Goal: Task Accomplishment & Management: Manage account settings

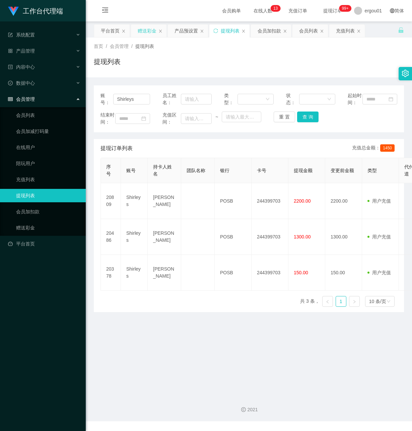
click at [151, 31] on div "赠送彩金" at bounding box center [147, 30] width 19 height 13
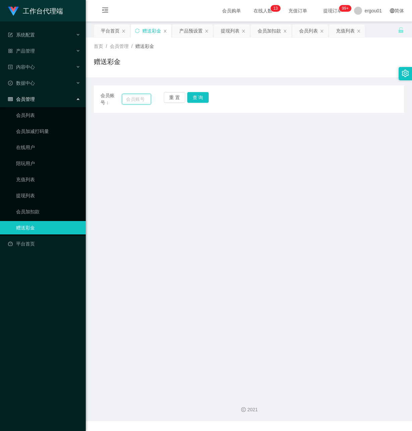
click at [136, 98] on input "text" at bounding box center [136, 99] width 29 height 11
paste input "Liewcheewooi"
type input "Liewcheewooi"
click at [196, 97] on button "查 询" at bounding box center [197, 97] width 21 height 11
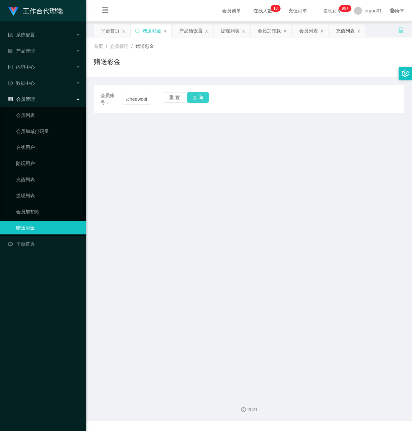
scroll to position [0, 0]
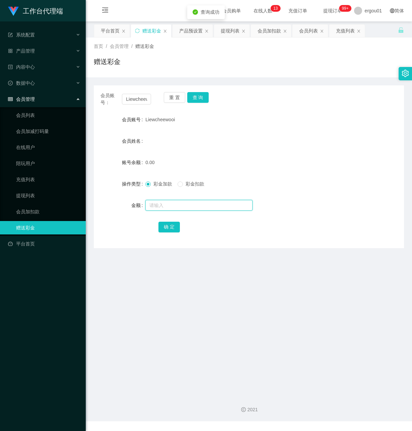
click at [150, 203] on input "text" at bounding box center [198, 205] width 107 height 11
type input "100"
click at [171, 230] on button "确 定" at bounding box center [168, 227] width 21 height 11
drag, startPoint x: 185, startPoint y: 318, endPoint x: 219, endPoint y: 40, distance: 279.4
click at [184, 316] on main "关闭左侧 关闭右侧 关闭其它 刷新页面 平台首页 赠送彩金 产品预设置 提现列表 会员加扣款 会员列表 充值列表 首页 / 会员管理 / 赠送彩金 / 赠送彩…" at bounding box center [249, 205] width 326 height 369
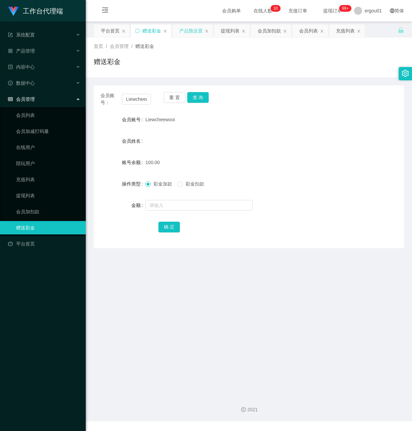
click at [198, 31] on div "产品预设置" at bounding box center [190, 30] width 23 height 13
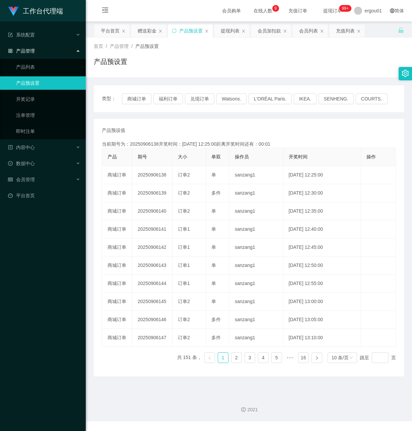
click at [29, 258] on div "工作台代理端 系统配置 产品管理 产品列表 产品预设置 开奖记录 注单管理 即时注单 内容中心 数据中心 会员管理 平台首页" at bounding box center [43, 215] width 86 height 431
click at [45, 173] on div "会员管理" at bounding box center [43, 179] width 86 height 13
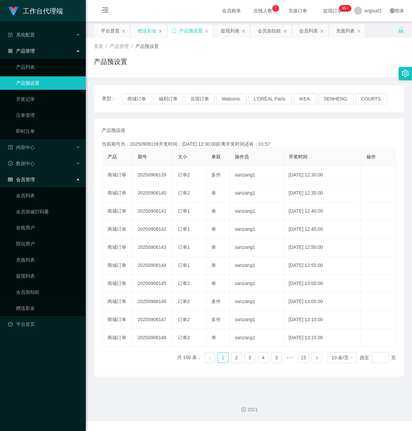
click at [152, 33] on div "赠送彩金" at bounding box center [147, 30] width 19 height 13
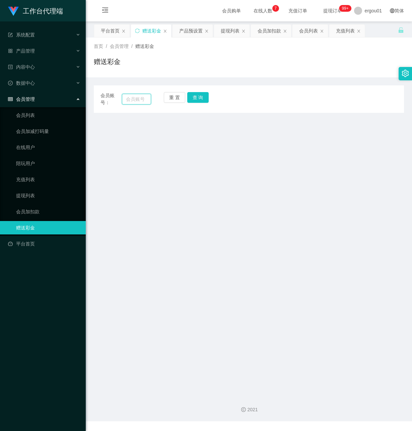
click at [137, 99] on input "text" at bounding box center [136, 99] width 29 height 11
paste input "Liewcheewooi"
click at [204, 96] on button "查 询" at bounding box center [197, 97] width 21 height 11
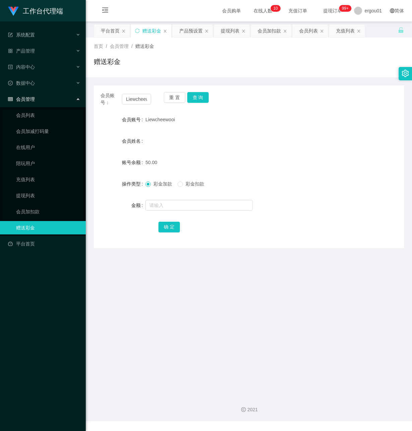
click at [178, 287] on main "关闭左侧 关闭右侧 关闭其它 刷新页面 平台首页 赠送彩金 产品预设置 提现列表 会员加扣款 会员列表 充值列表 首页 / 会员管理 / 赠送彩金 / 赠送彩…" at bounding box center [249, 205] width 326 height 369
click at [198, 97] on button "查 询" at bounding box center [197, 97] width 21 height 11
drag, startPoint x: 124, startPoint y: 98, endPoint x: 240, endPoint y: 127, distance: 119.8
click at [240, 127] on div "会员账号： Liewcheewooi 重 置 查 询 会员账号 Liewcheewooi 会员姓名 账号余额 150.00 操作类型 彩金加款 彩金扣款 金额…" at bounding box center [249, 166] width 310 height 163
paste input "zhangjian800607"
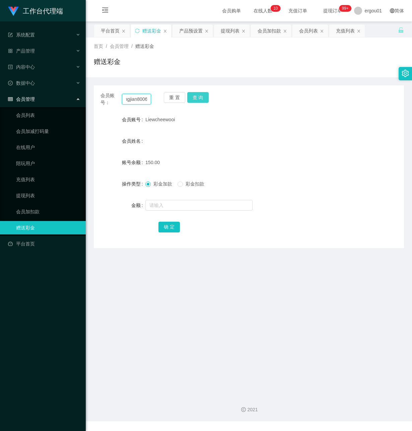
scroll to position [0, 14]
type input "zhangjian800607"
drag, startPoint x: 201, startPoint y: 94, endPoint x: 199, endPoint y: 146, distance: 51.3
click at [201, 96] on button "查 询" at bounding box center [197, 97] width 21 height 11
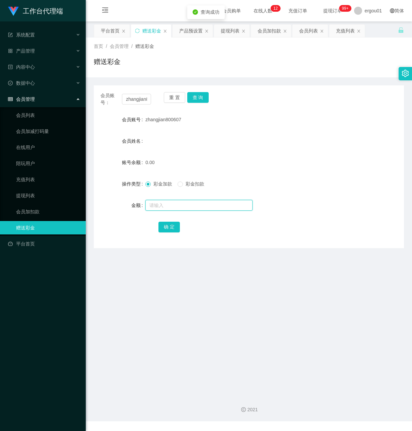
drag, startPoint x: 161, startPoint y: 203, endPoint x: 238, endPoint y: 229, distance: 81.4
click at [161, 203] on input "text" at bounding box center [198, 205] width 107 height 11
type input "100"
click at [168, 226] on button "确 定" at bounding box center [168, 227] width 21 height 11
click at [192, 30] on div "产品预设置" at bounding box center [190, 30] width 23 height 13
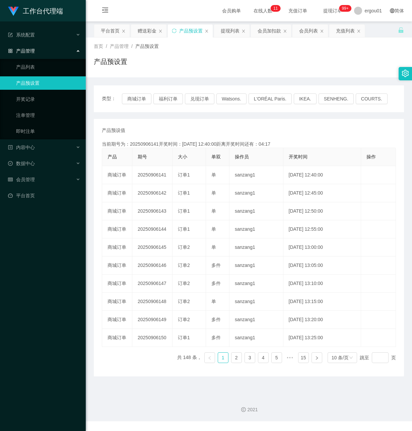
click at [161, 73] on div "首页 / 产品管理 / 产品预设置 / 产品预设置" at bounding box center [249, 58] width 326 height 40
click at [142, 383] on main "关闭左侧 关闭右侧 关闭其它 刷新页面 平台首页 赠送彩金 产品预设置 提现列表 会员加扣款 会员列表 充值列表 首页 / 产品管理 / 产品预设置 / 产品…" at bounding box center [249, 205] width 326 height 369
drag, startPoint x: 172, startPoint y: 64, endPoint x: 137, endPoint y: 73, distance: 36.0
click at [168, 64] on div "产品预设置" at bounding box center [249, 64] width 310 height 15
drag, startPoint x: 36, startPoint y: 62, endPoint x: 6, endPoint y: 60, distance: 29.5
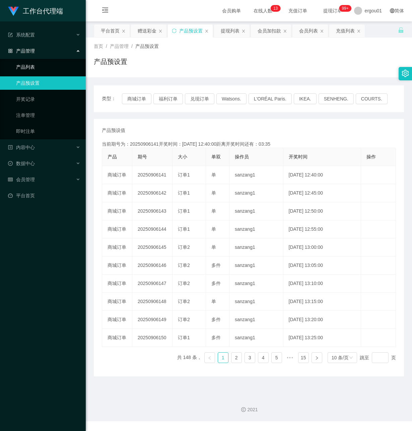
click at [35, 62] on link "产品列表" at bounding box center [48, 66] width 64 height 13
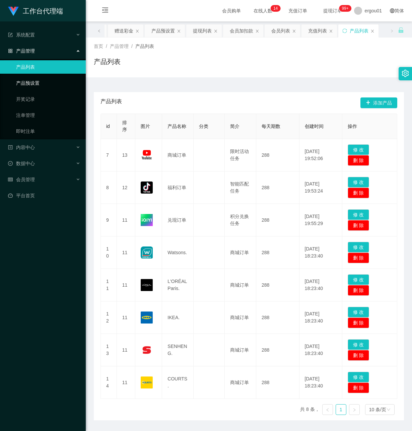
click at [36, 81] on link "产品预设置" at bounding box center [48, 82] width 64 height 13
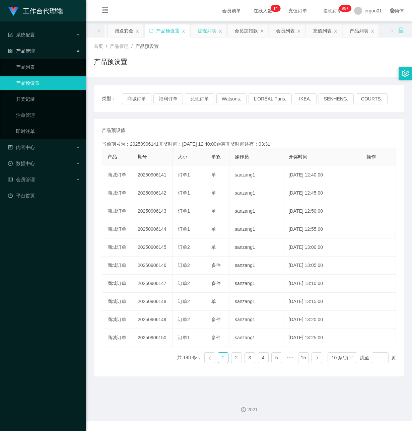
click at [212, 30] on div "提现列表" at bounding box center [207, 30] width 19 height 13
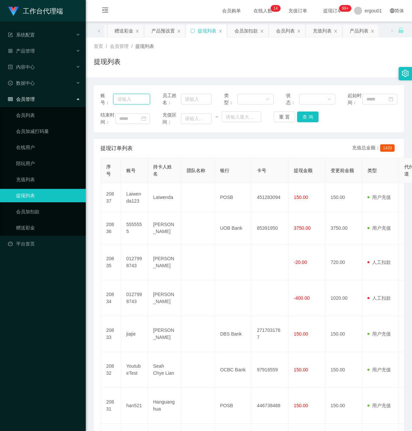
click at [131, 101] on input "text" at bounding box center [131, 99] width 37 height 11
paste input "Liewcheewooi"
type input "Liewcheewooi"
click at [310, 120] on button "查 询" at bounding box center [307, 117] width 21 height 11
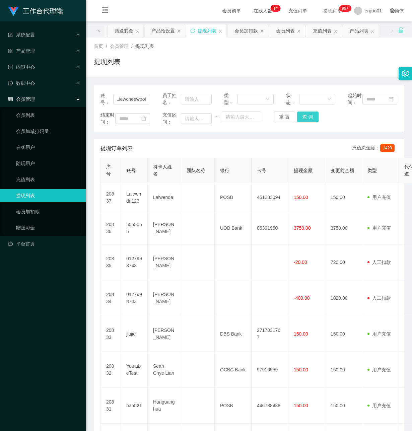
scroll to position [0, 0]
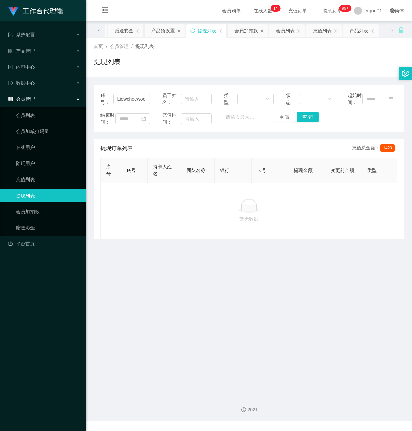
click at [179, 308] on main "关闭左侧 关闭右侧 关闭其它 刷新页面 平台首页 赠送彩金 产品预设置 提现列表 会员加扣款 会员列表 充值列表 产品列表 首页 / 会员管理 / 提现列表 …" at bounding box center [249, 205] width 326 height 369
click at [310, 121] on button "查 询" at bounding box center [307, 117] width 21 height 11
click at [132, 268] on main "关闭左侧 关闭右侧 关闭其它 刷新页面 平台首页 赠送彩金 产品预设置 提现列表 会员加扣款 会员列表 充值列表 产品列表 首页 / 会员管理 / 提现列表 …" at bounding box center [249, 205] width 326 height 369
click at [126, 31] on div "赠送彩金" at bounding box center [124, 30] width 19 height 13
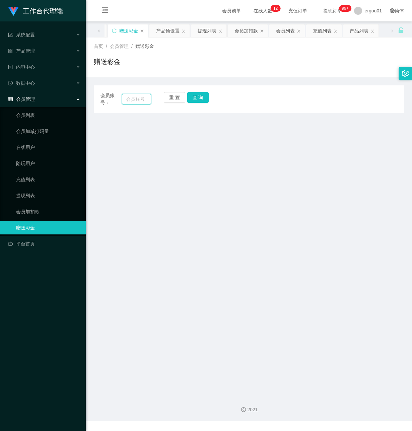
drag, startPoint x: 130, startPoint y: 99, endPoint x: 144, endPoint y: 102, distance: 14.7
click at [131, 99] on input "text" at bounding box center [136, 99] width 29 height 11
paste input "zhangjian800607"
type input "zhangjian800607"
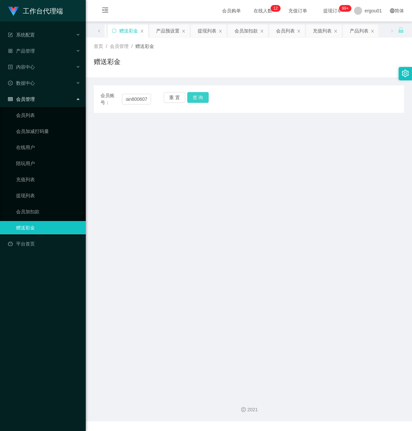
click at [200, 95] on button "查 询" at bounding box center [197, 97] width 21 height 11
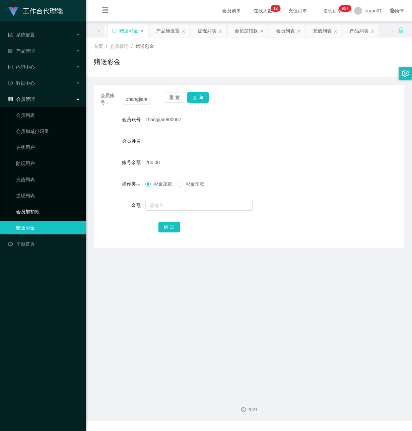
click at [30, 207] on link "会员加扣款" at bounding box center [48, 211] width 64 height 13
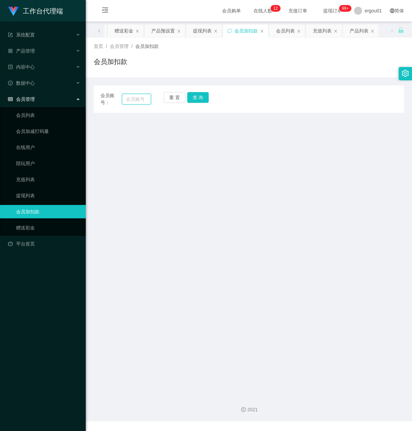
click at [134, 99] on input "text" at bounding box center [136, 99] width 29 height 11
paste input "zhangjian800607"
type input "zhangjian800607"
click at [197, 95] on button "查 询" at bounding box center [197, 97] width 21 height 11
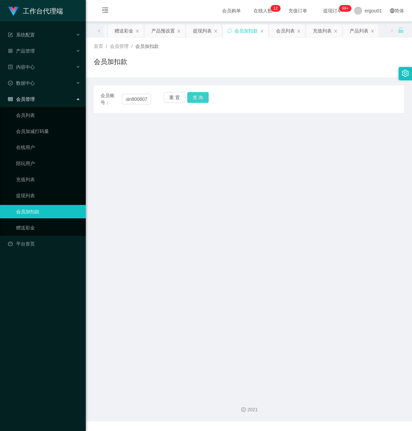
scroll to position [0, 0]
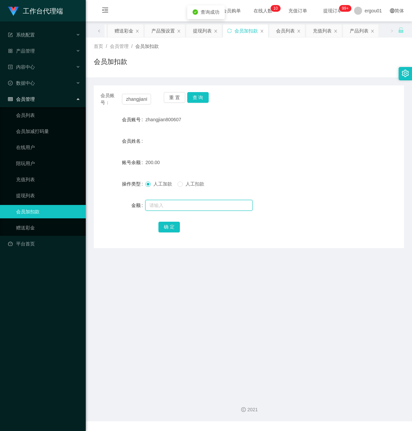
click at [166, 204] on input "text" at bounding box center [198, 205] width 107 height 11
type input "50"
click at [183, 183] on span at bounding box center [180, 184] width 5 height 5
click at [171, 224] on button "确 定" at bounding box center [168, 227] width 21 height 11
drag, startPoint x: 177, startPoint y: 59, endPoint x: 161, endPoint y: 63, distance: 16.1
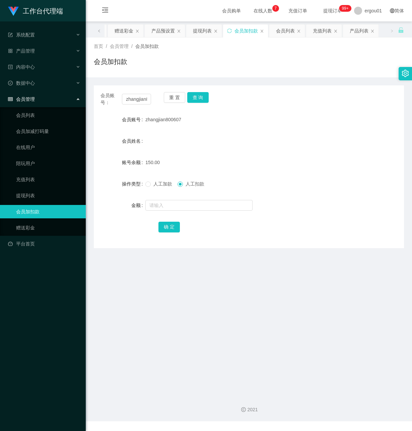
click at [177, 59] on div "会员加扣款" at bounding box center [249, 64] width 310 height 15
click at [167, 31] on div "产品预设置" at bounding box center [162, 30] width 23 height 13
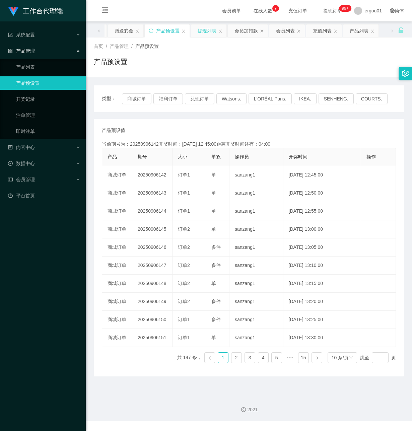
click at [212, 30] on div "提现列表" at bounding box center [207, 30] width 19 height 13
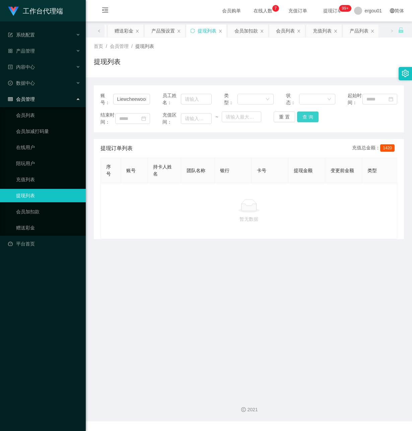
click at [306, 122] on button "查 询" at bounding box center [307, 117] width 21 height 11
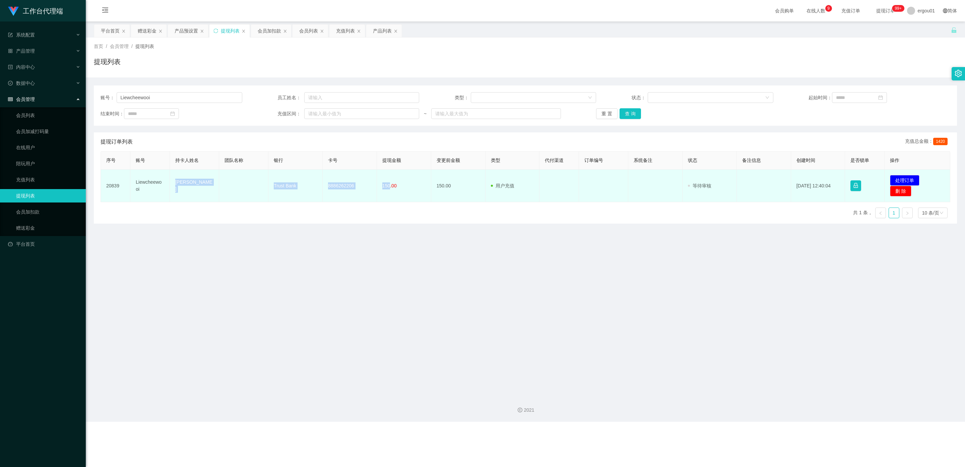
drag, startPoint x: 387, startPoint y: 184, endPoint x: 175, endPoint y: 186, distance: 212.0
click at [175, 186] on tr "20839 Liewcheewooi Tan Ban Chuan Trust Bank 8886262206 150.00 150.00 用户充值 人工扣款 …" at bounding box center [525, 185] width 849 height 32
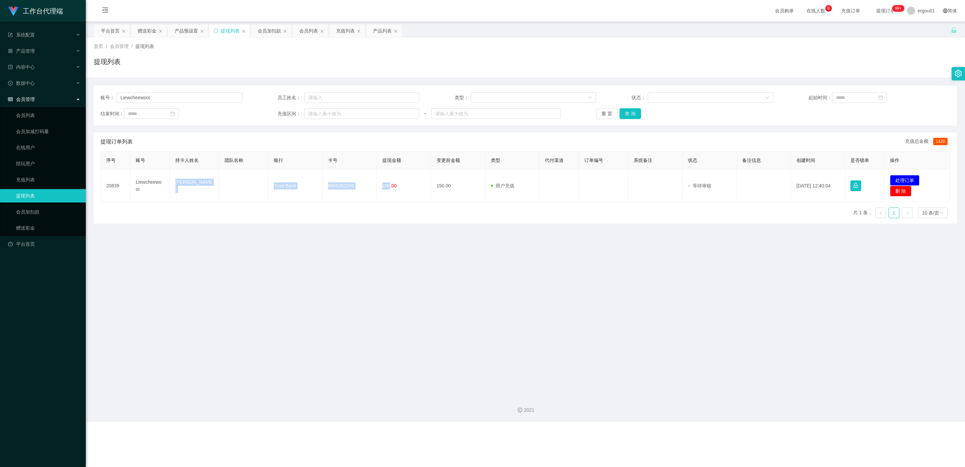
copy tr "Tan Ban Chuan Trust Bank 8886262206 150"
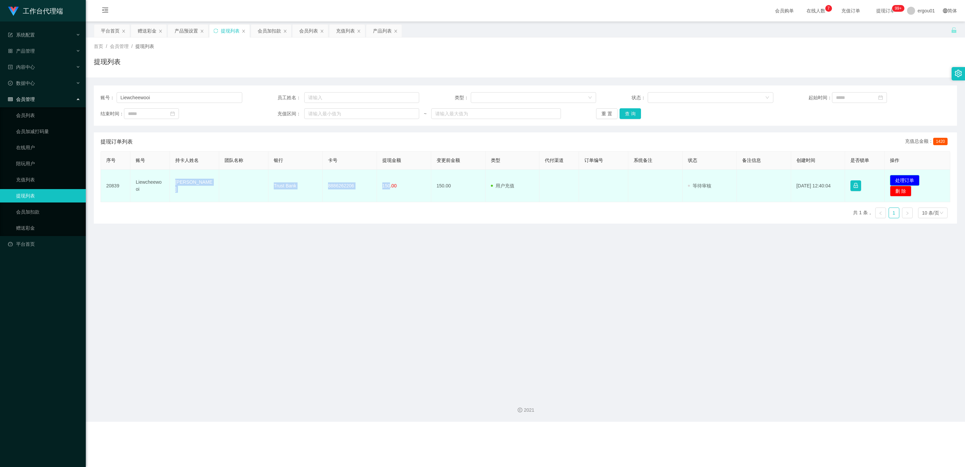
click at [412, 178] on button "处理订单" at bounding box center [904, 180] width 29 height 11
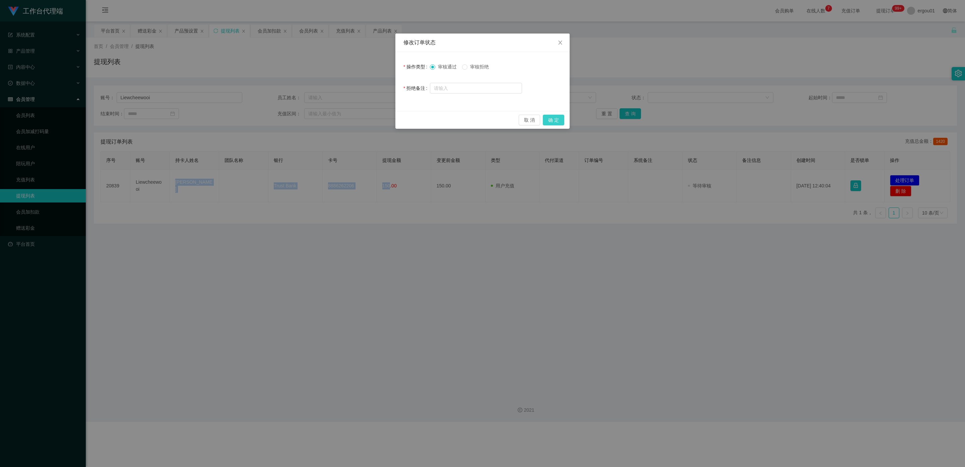
click at [412, 115] on button "确 定" at bounding box center [553, 120] width 21 height 11
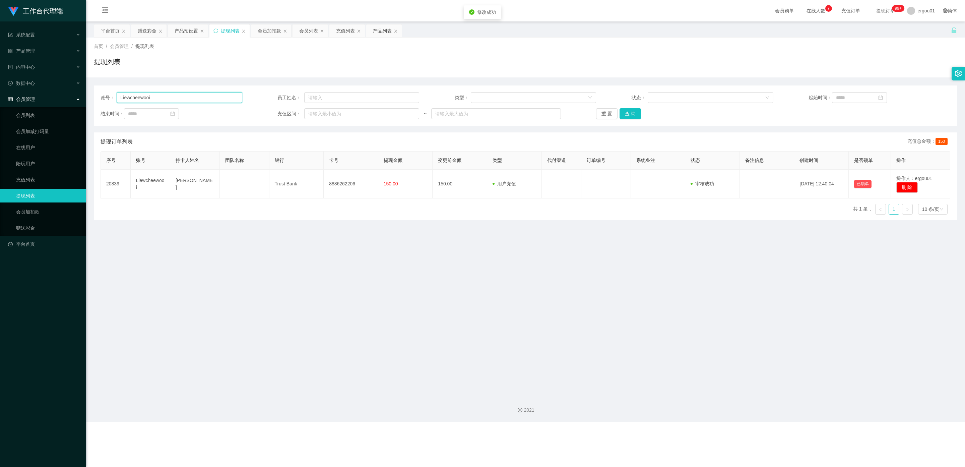
drag, startPoint x: 159, startPoint y: 98, endPoint x: 0, endPoint y: 90, distance: 159.3
click at [0, 90] on section "工作台代理端 系统配置 产品管理 产品列表 产品预设置 开奖记录 注单管理 即时注单 内容中心 数据中心 会员管理 会员列表 会员加减打码量 在线用户 陪玩用…" at bounding box center [482, 210] width 965 height 421
paste input "zhangjian800607"
type input "zhangjian800607"
click at [412, 112] on button "查 询" at bounding box center [629, 113] width 21 height 11
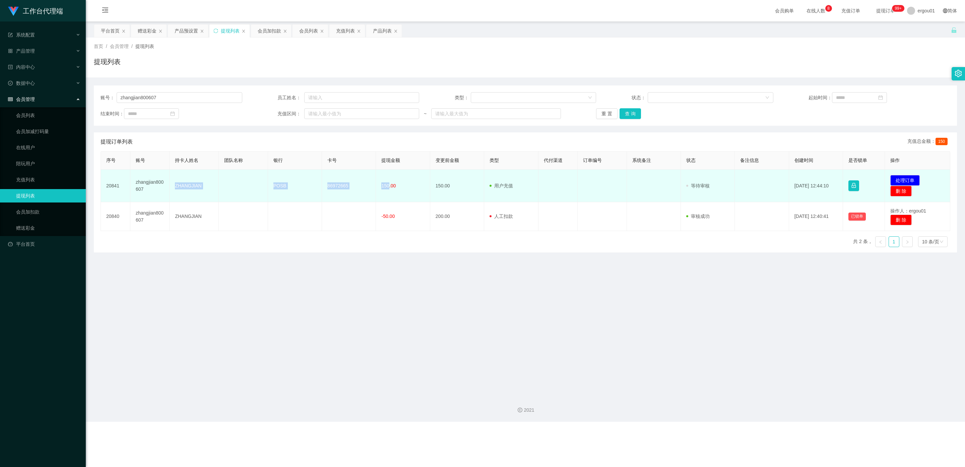
drag, startPoint x: 386, startPoint y: 184, endPoint x: 173, endPoint y: 187, distance: 213.0
click at [173, 187] on tr "20841 zhangjian800607 ZHANGJIAN POSB 86972665 150.00 150.00 用户充值 人工扣款 审核驳回 审核成功…" at bounding box center [525, 185] width 849 height 32
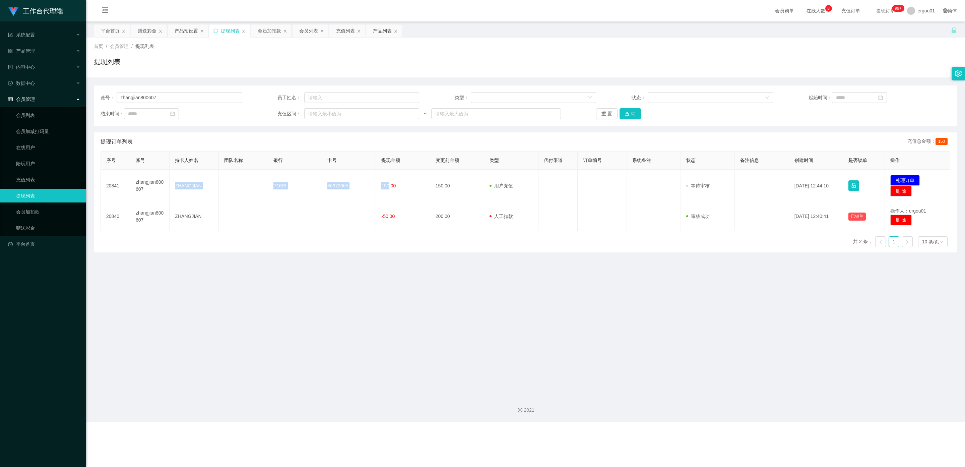
copy tr "ZHANGJIAN POSB 86972665 150"
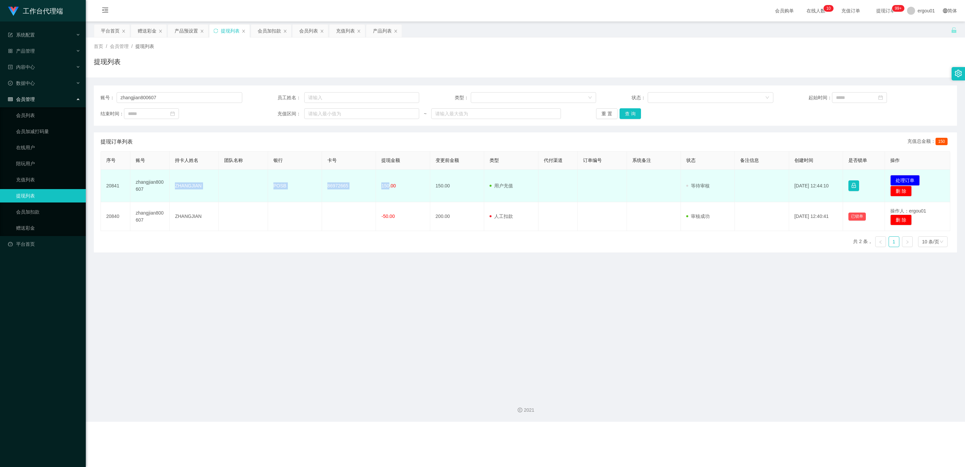
click at [377, 181] on td "150.00" at bounding box center [403, 185] width 54 height 32
drag, startPoint x: 174, startPoint y: 186, endPoint x: 386, endPoint y: 191, distance: 211.7
click at [386, 191] on tr "20841 zhangjian800607 ZHANGJIAN POSB 86972665 150.00 150.00 用户充值 人工扣款 审核驳回 审核成功…" at bounding box center [525, 185] width 849 height 32
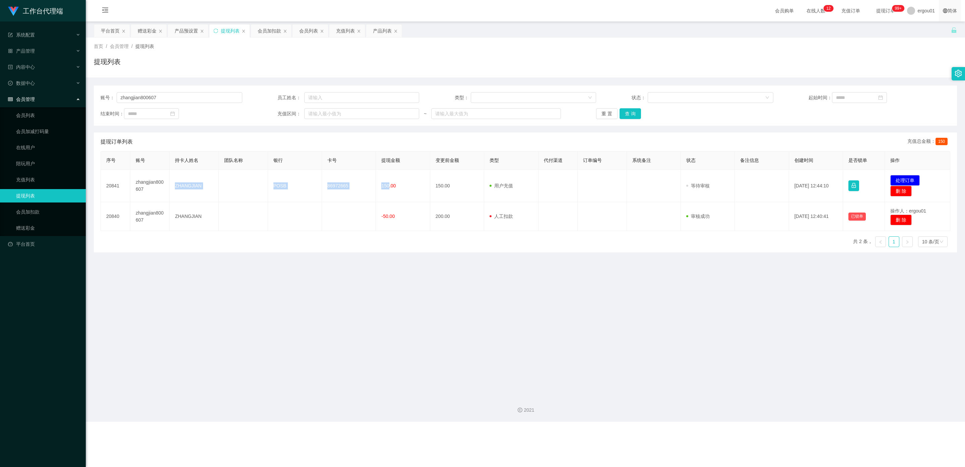
copy tr "ZHANGJIAN POSB 86972665 150"
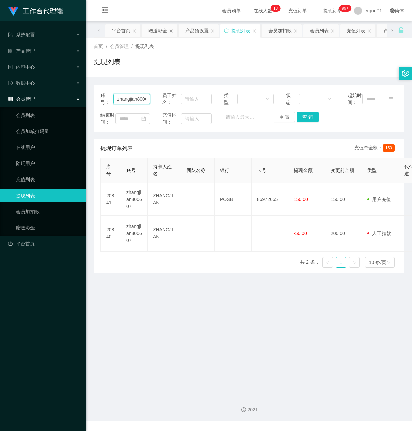
scroll to position [0, 7]
drag, startPoint x: 117, startPoint y: 102, endPoint x: 214, endPoint y: 110, distance: 97.4
click at [212, 106] on div "账号： zhangjian800607 员工姓名： 类型： 状态： 起始时间：" at bounding box center [248, 99] width 297 height 14
click at [136, 102] on input "text" at bounding box center [131, 99] width 37 height 11
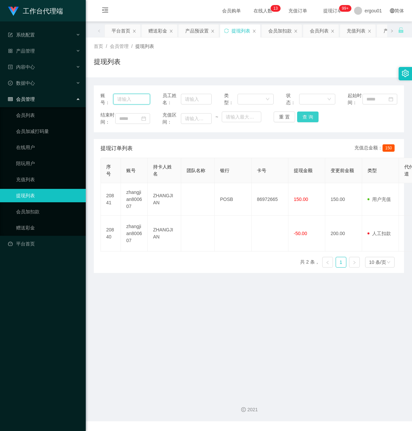
paste input "Liewcheewooi"
type input "Liewcheewooi"
click at [311, 122] on button "查 询" at bounding box center [307, 117] width 21 height 11
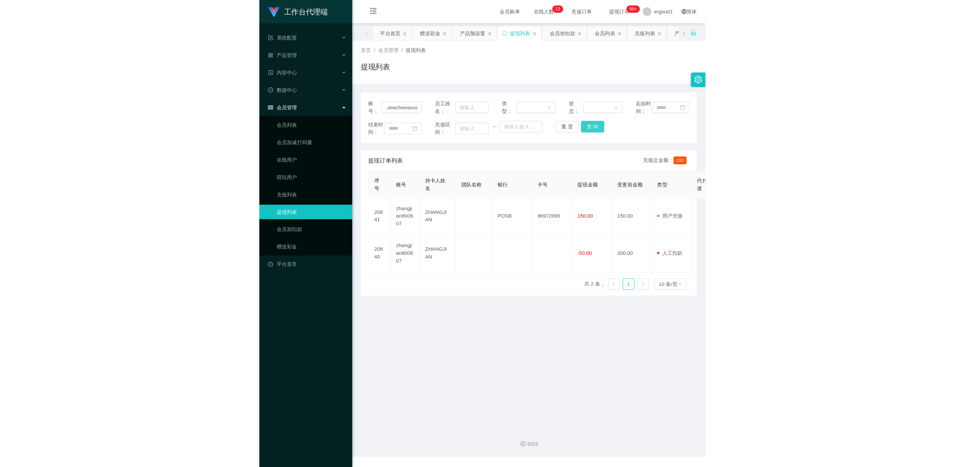
scroll to position [0, 0]
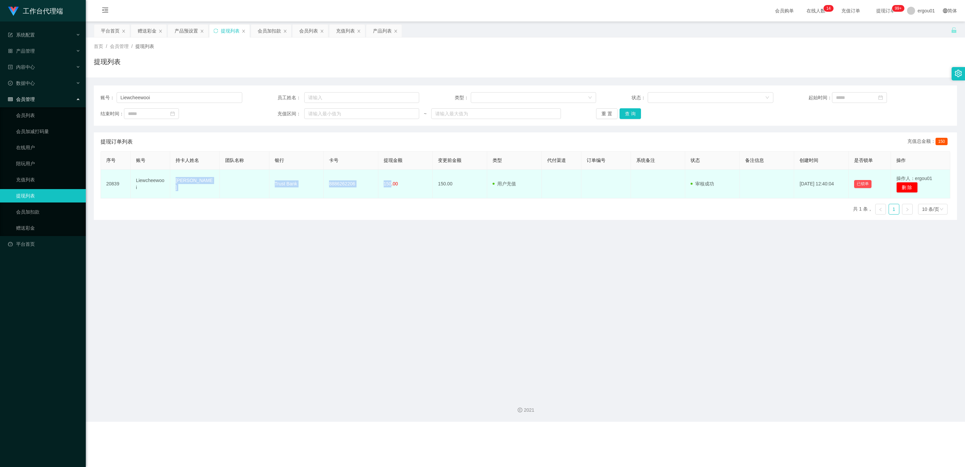
drag, startPoint x: 389, startPoint y: 182, endPoint x: 175, endPoint y: 185, distance: 214.0
click at [175, 185] on tr "20839 Liewcheewooi Tan Ban Chuan Trust Bank 8886262206 150.00 150.00 用户充值 人工扣款 …" at bounding box center [525, 183] width 849 height 29
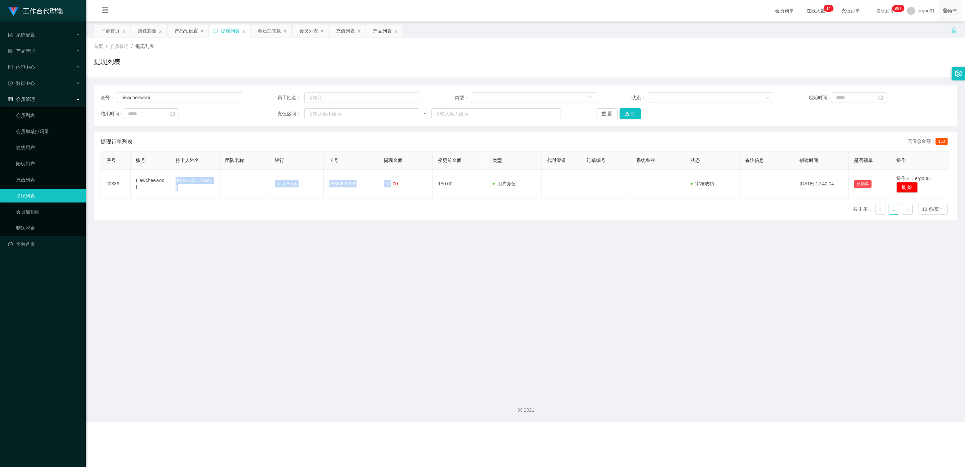
copy tr "Tan Ban Chuan Trust Bank 8886262206 150"
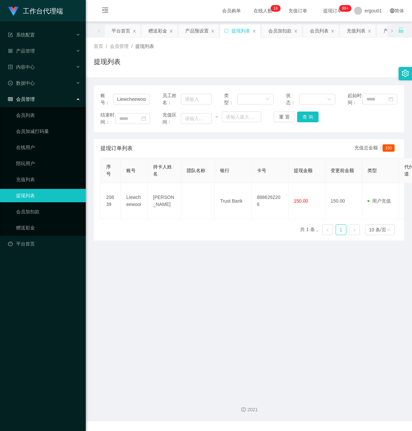
click at [160, 284] on main "关闭左侧 关闭右侧 关闭其它 刷新页面 平台首页 赠送彩金 产品预设置 提现列表 会员加扣款 会员列表 充值列表 产品列表 首页 / 会员管理 / 提现列表 …" at bounding box center [249, 205] width 326 height 369
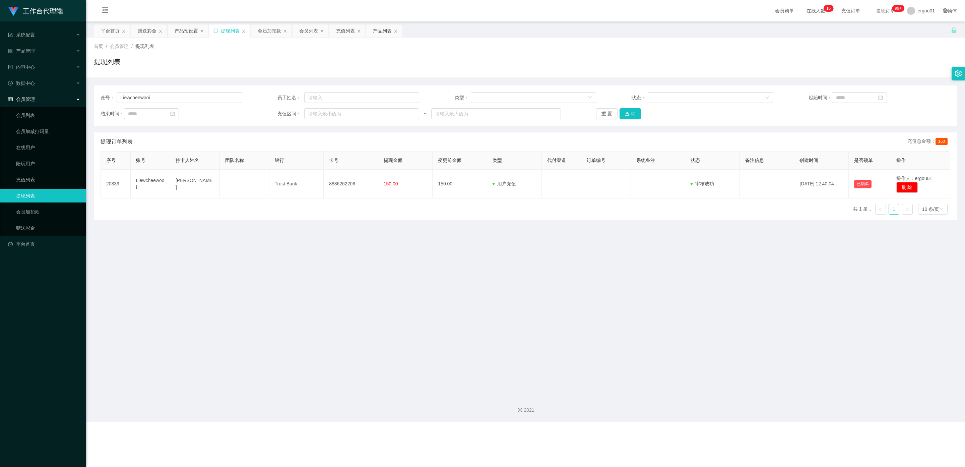
drag, startPoint x: 912, startPoint y: 179, endPoint x: 495, endPoint y: 219, distance: 418.9
click at [412, 239] on main "关闭左侧 关闭右侧 关闭其它 刷新页面 平台首页 赠送彩金 产品预设置 提现列表 会员加扣款 会员列表 充值列表 产品列表 首页 / 会员管理 / 提现列表 …" at bounding box center [525, 205] width 879 height 369
drag, startPoint x: 509, startPoint y: 182, endPoint x: 400, endPoint y: 261, distance: 133.9
click at [400, 262] on main "关闭左侧 关闭右侧 关闭其它 刷新页面 平台首页 赠送彩金 产品预设置 提现列表 会员加扣款 会员列表 充值列表 产品列表 首页 / 会员管理 / 提现列表 …" at bounding box center [525, 205] width 879 height 369
